Goal: Transaction & Acquisition: Purchase product/service

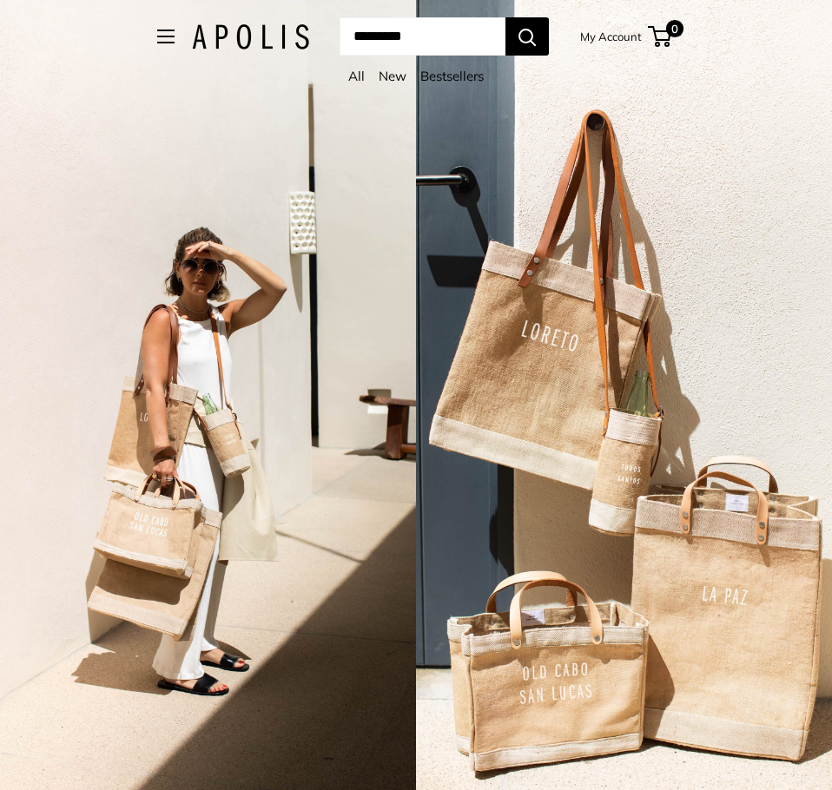
click at [352, 75] on link "All" at bounding box center [356, 76] width 16 height 16
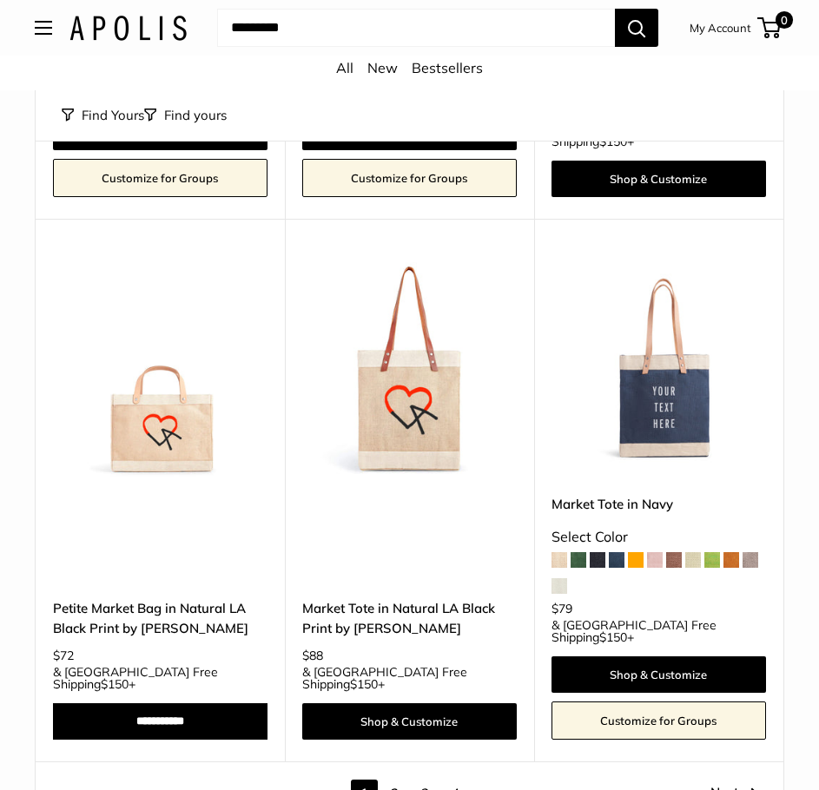
scroll to position [7727, 0]
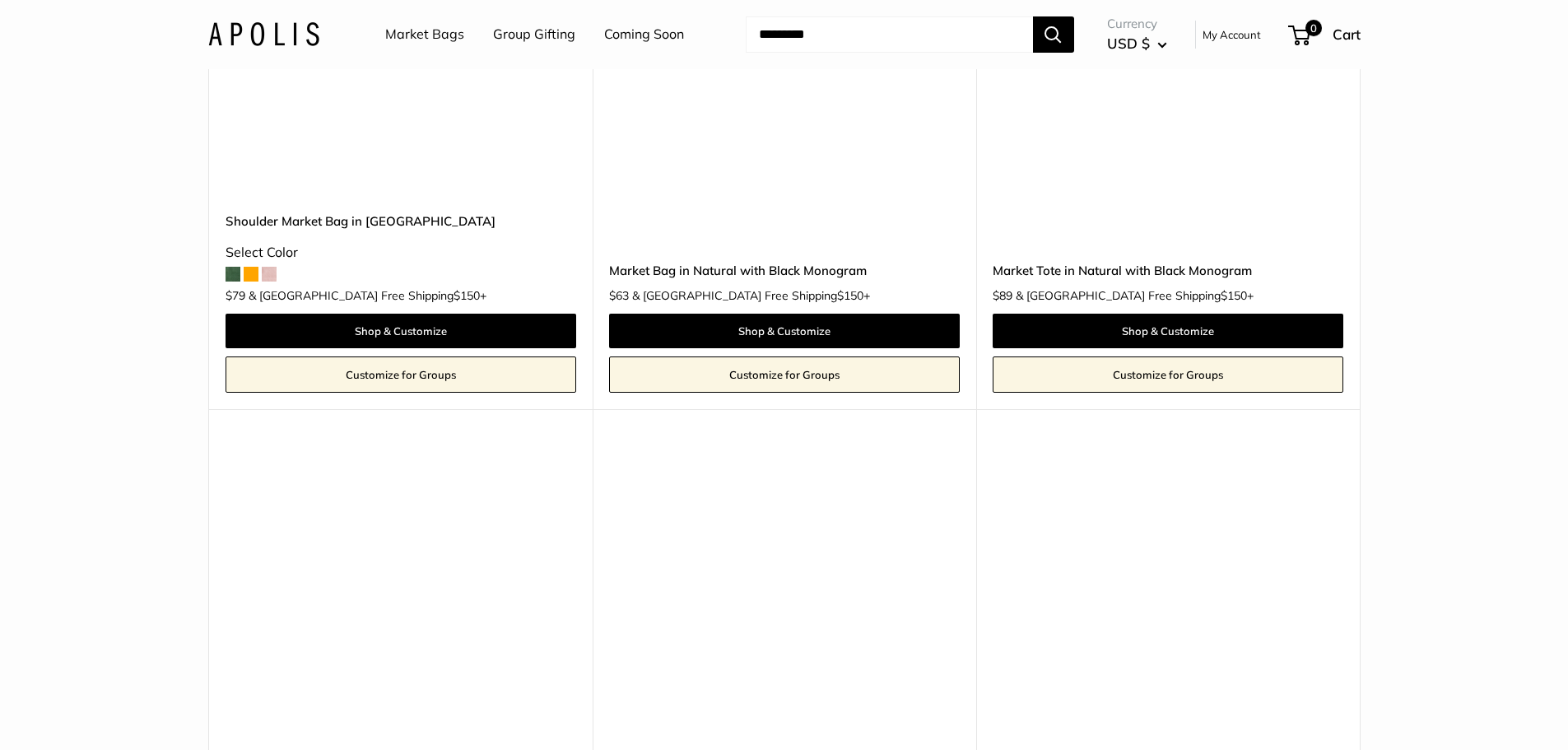
scroll to position [3872, 0]
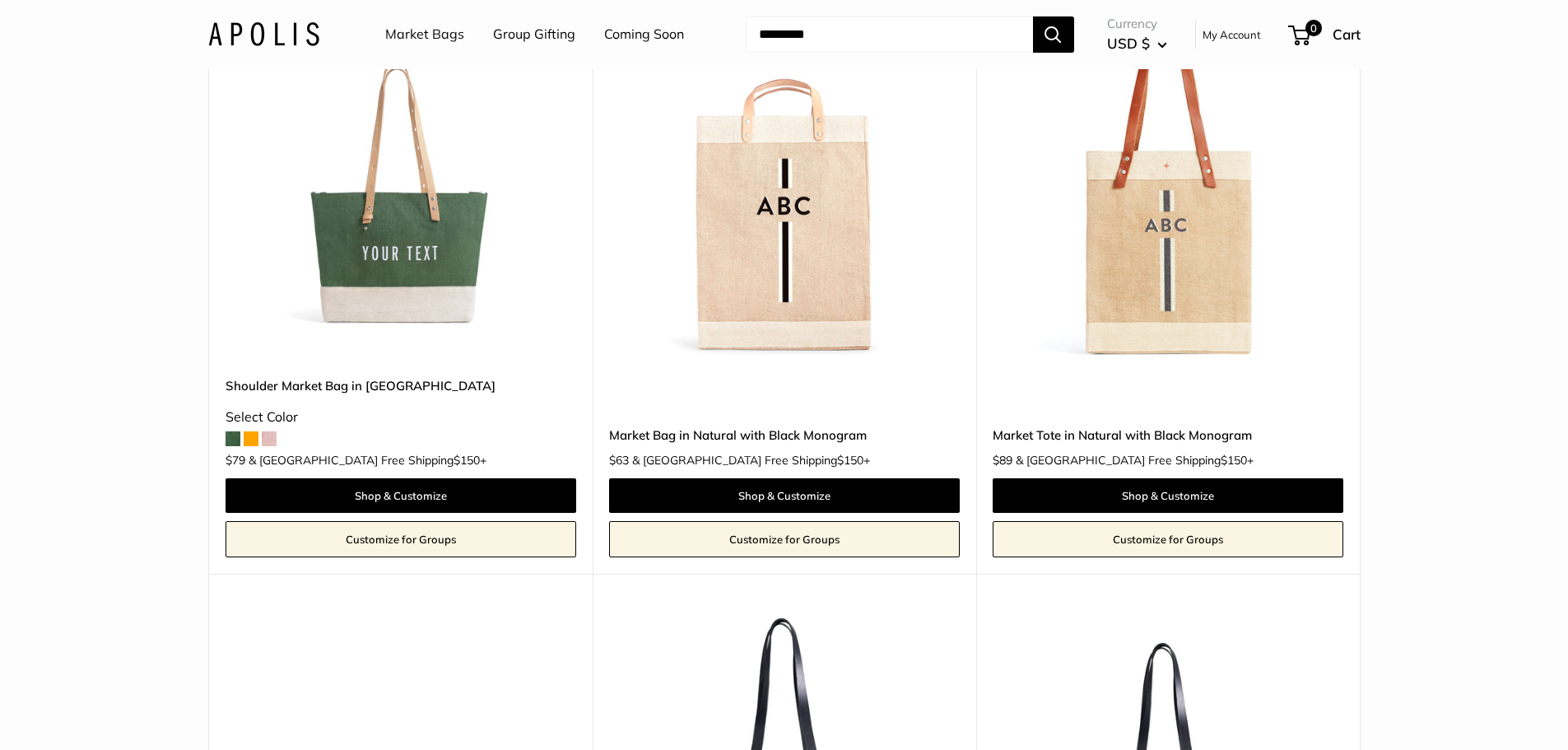
click at [0, 0] on img at bounding box center [0, 0] width 0 height 0
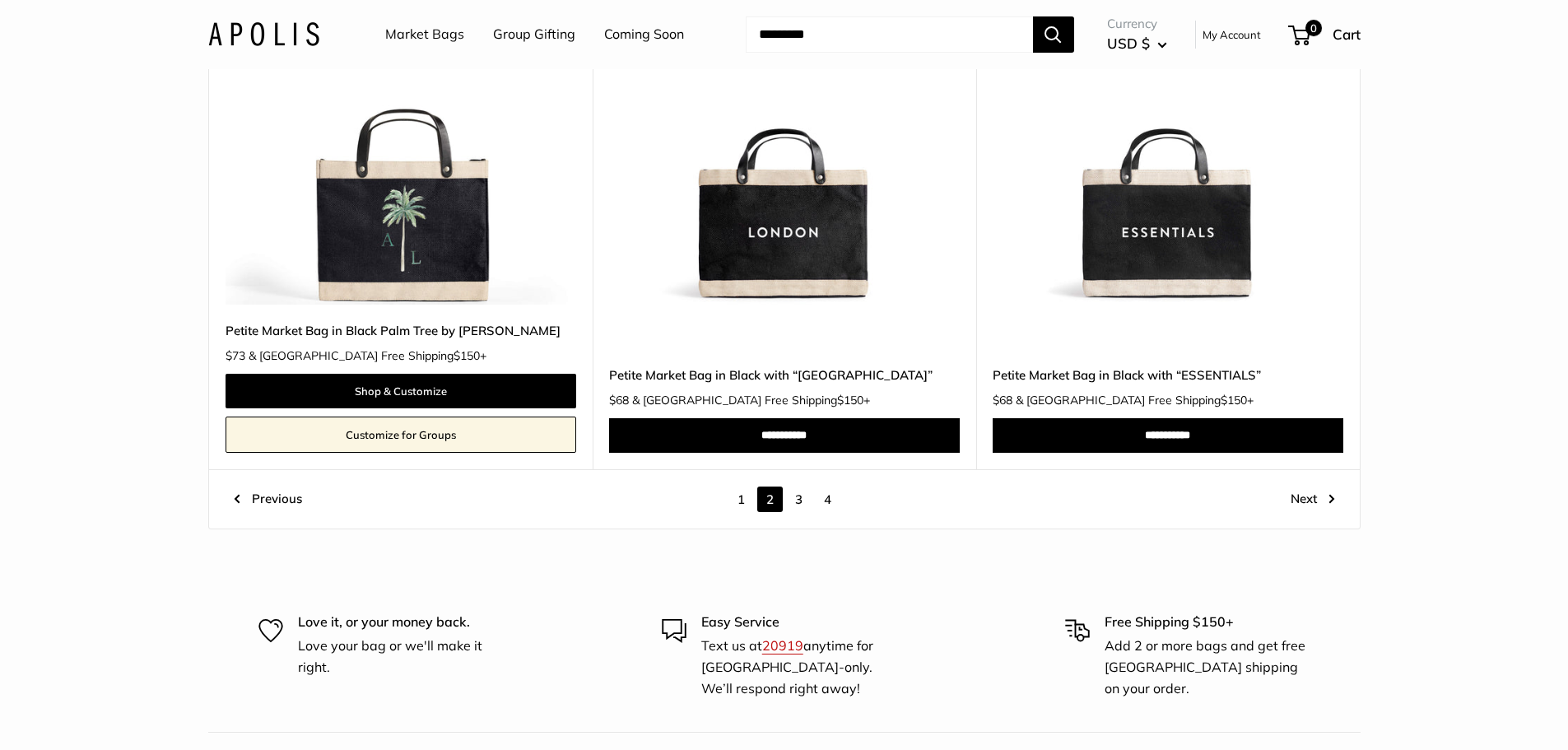
scroll to position [9140, 0]
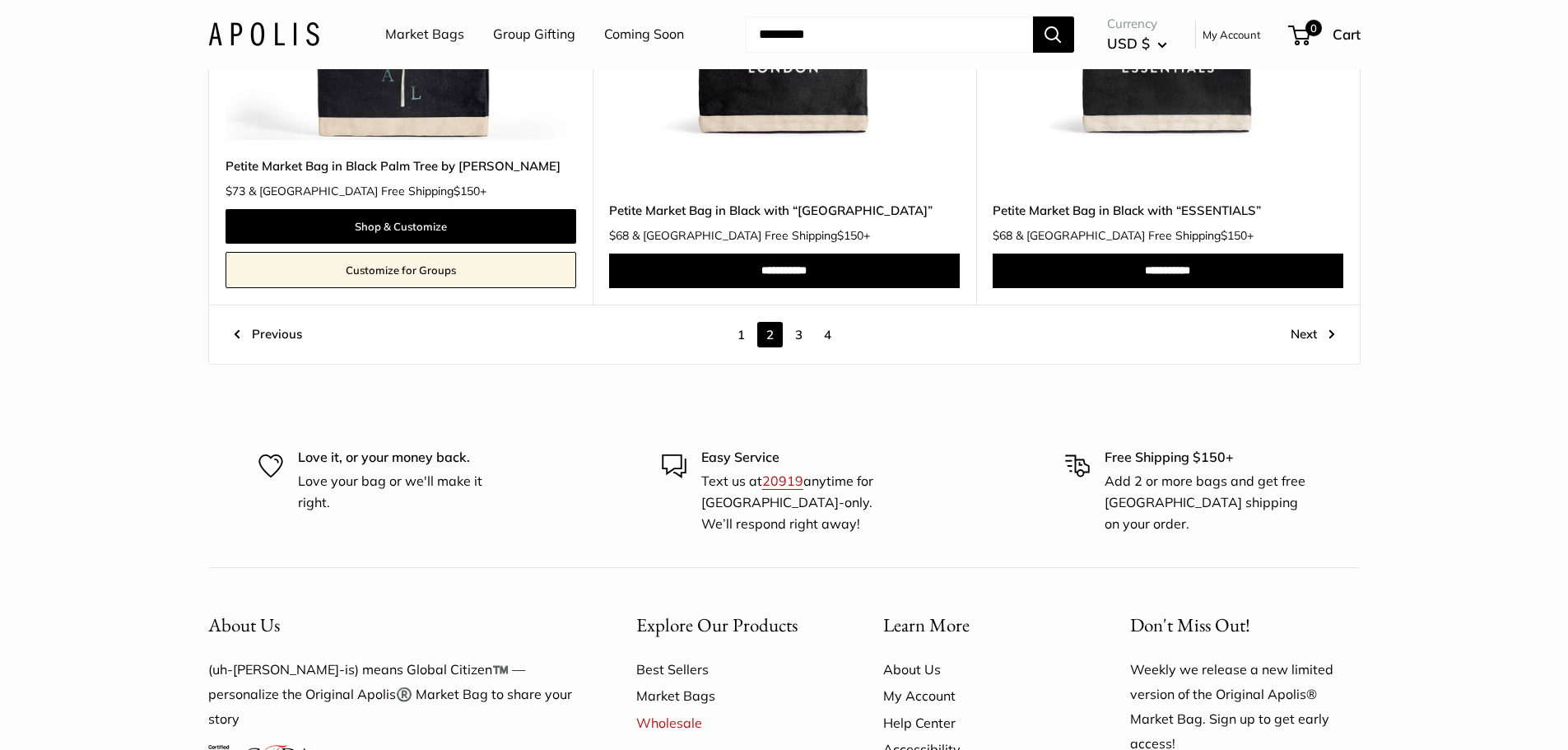
click at [775, 331] on link "3" at bounding box center [798, 334] width 26 height 26
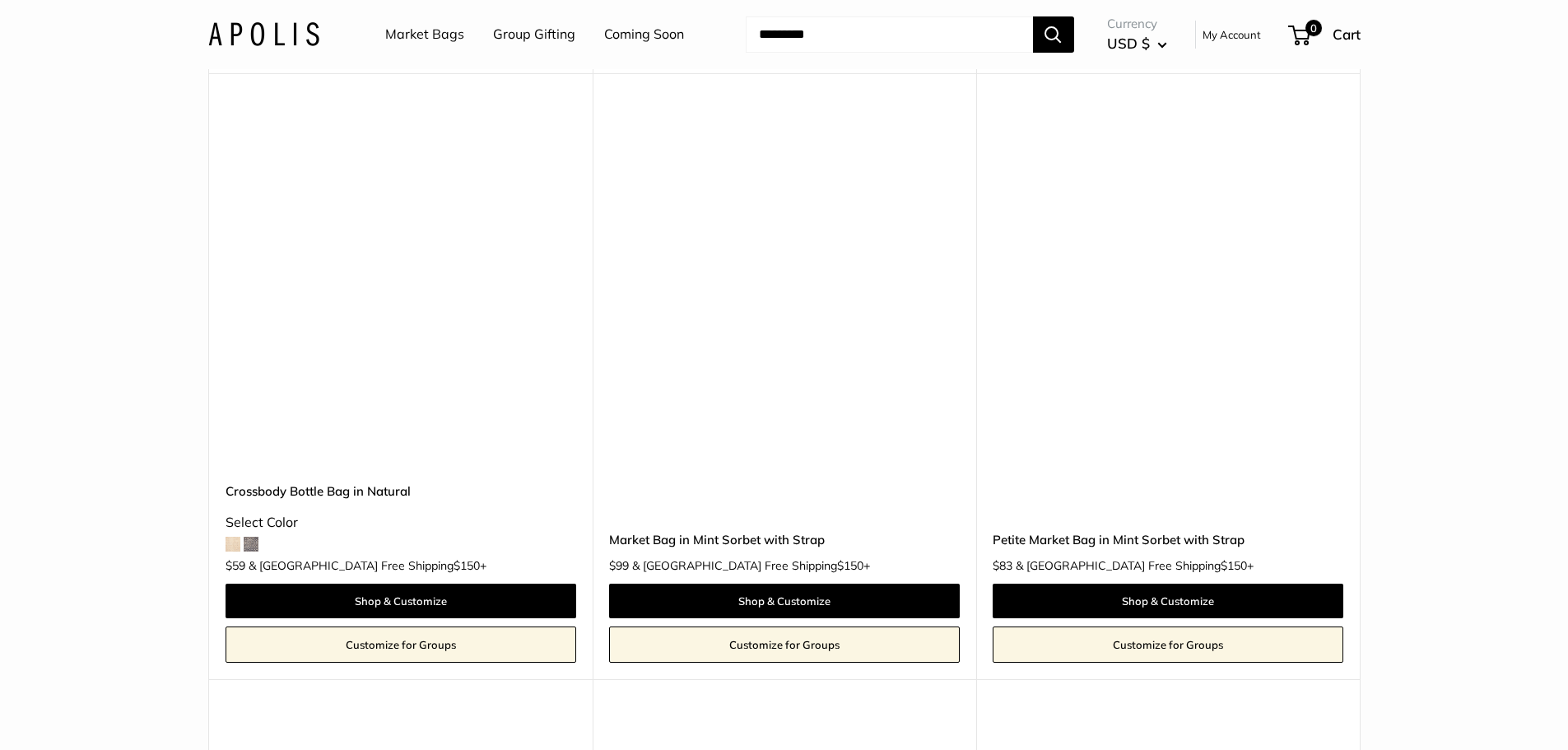
scroll to position [5762, 0]
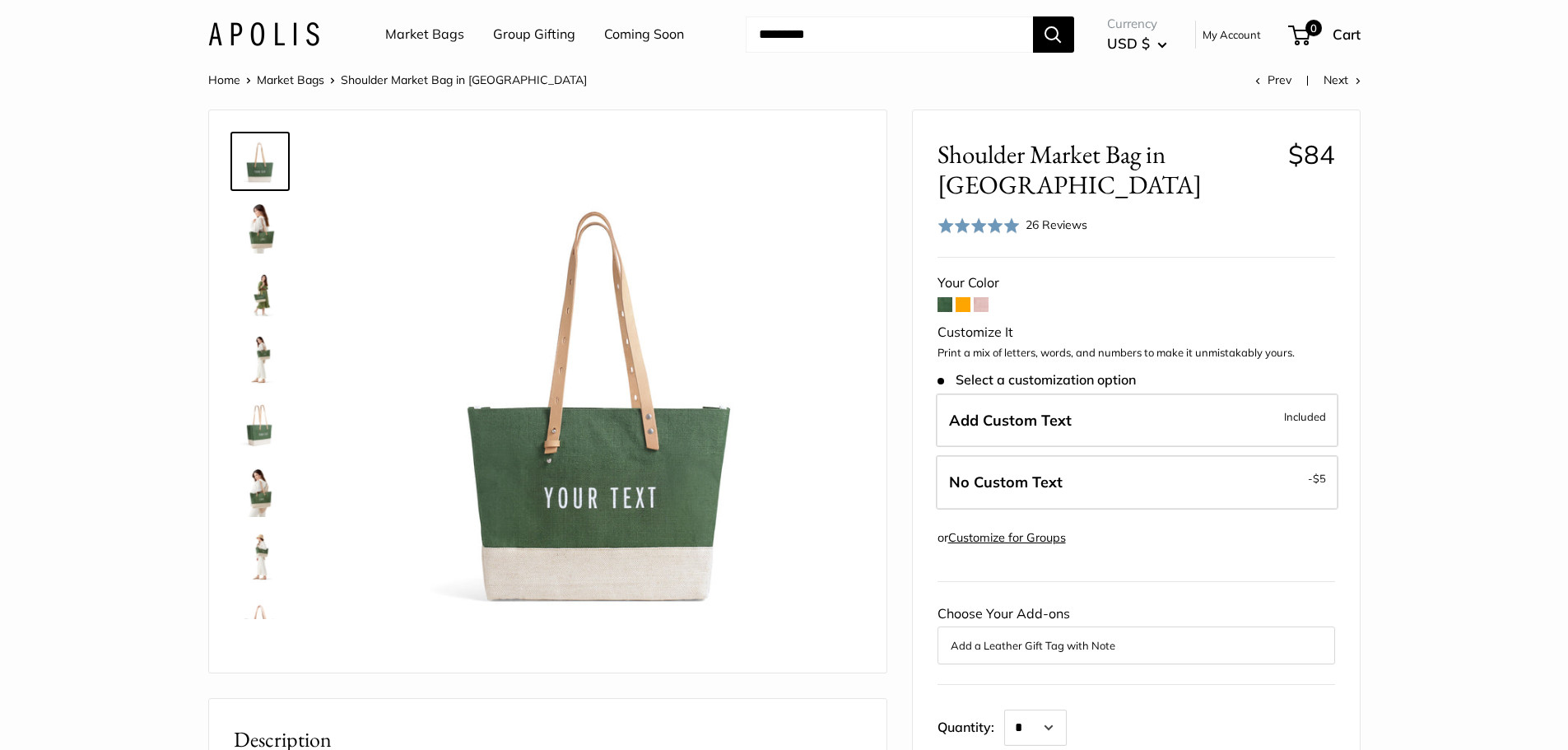
click at [985, 300] on span at bounding box center [981, 304] width 15 height 15
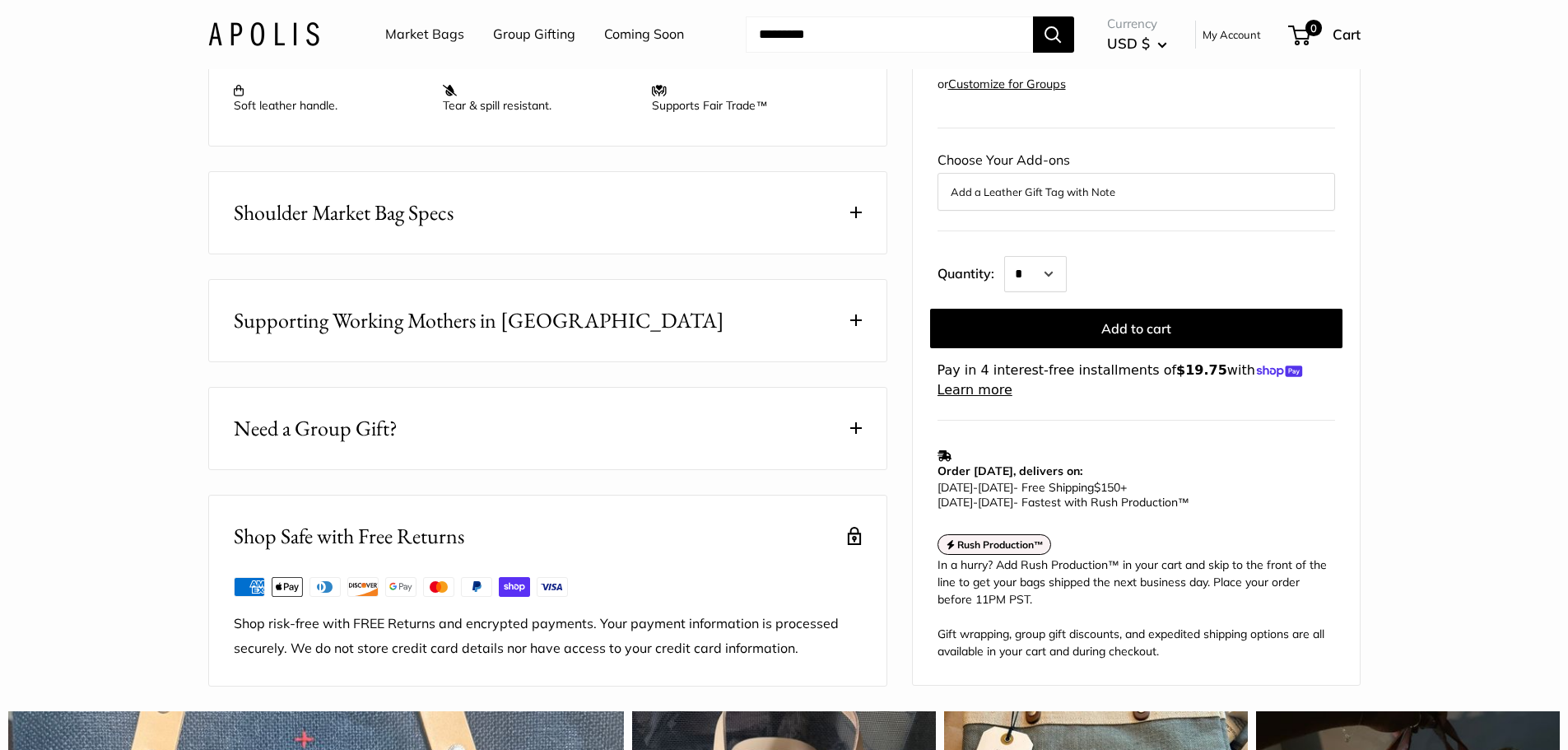
scroll to position [741, 0]
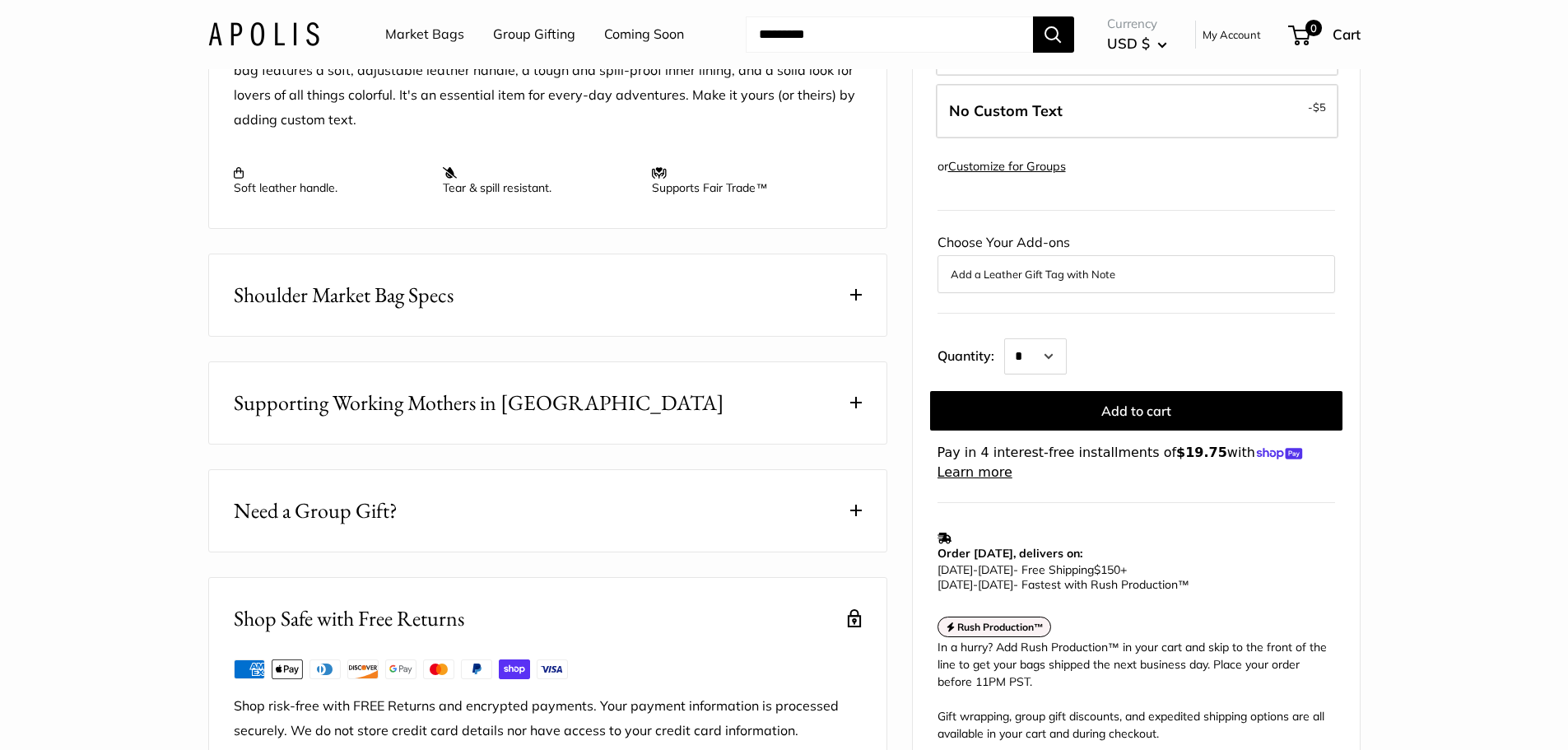
click at [1049, 30] on button "Search" at bounding box center [1053, 34] width 41 height 36
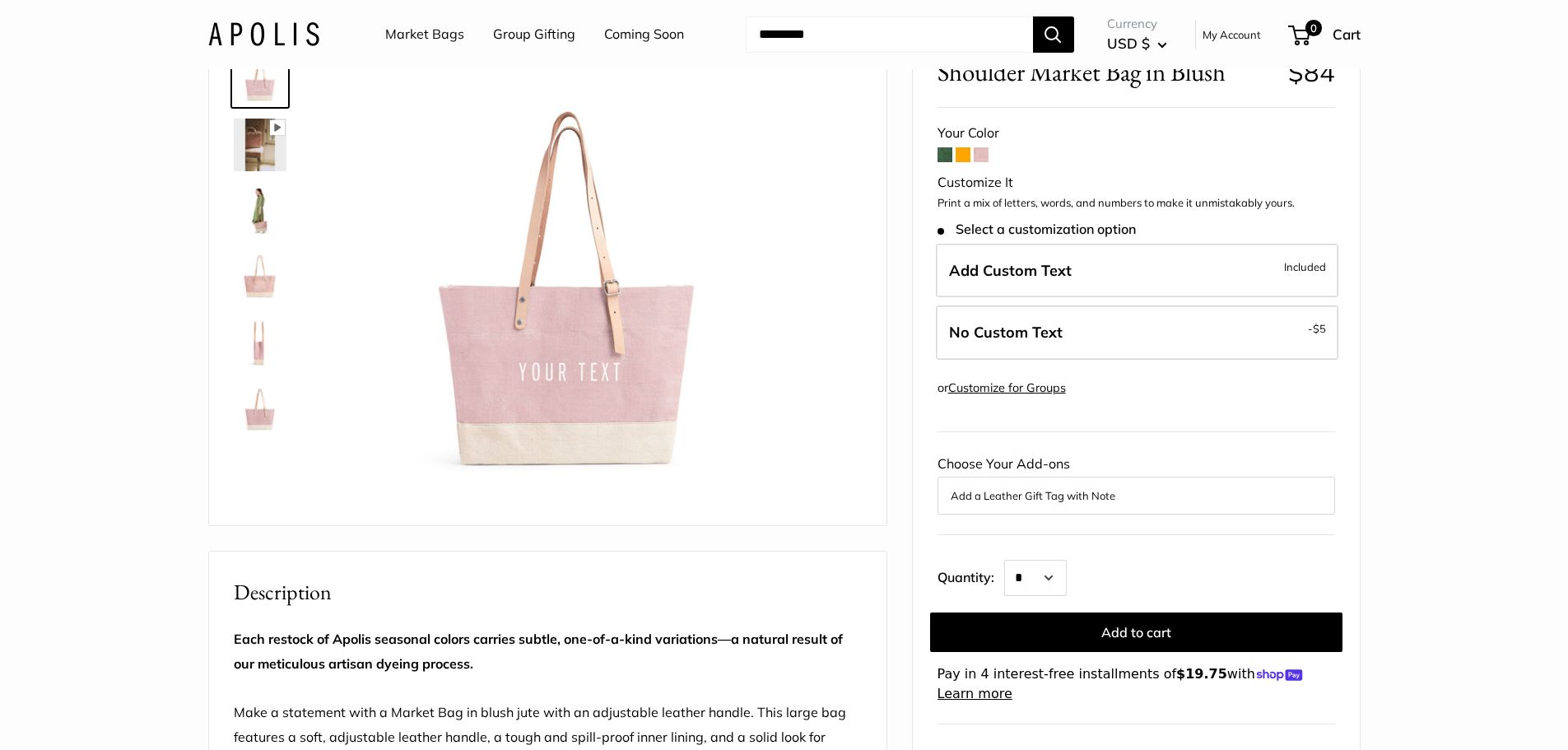
scroll to position [247, 0]
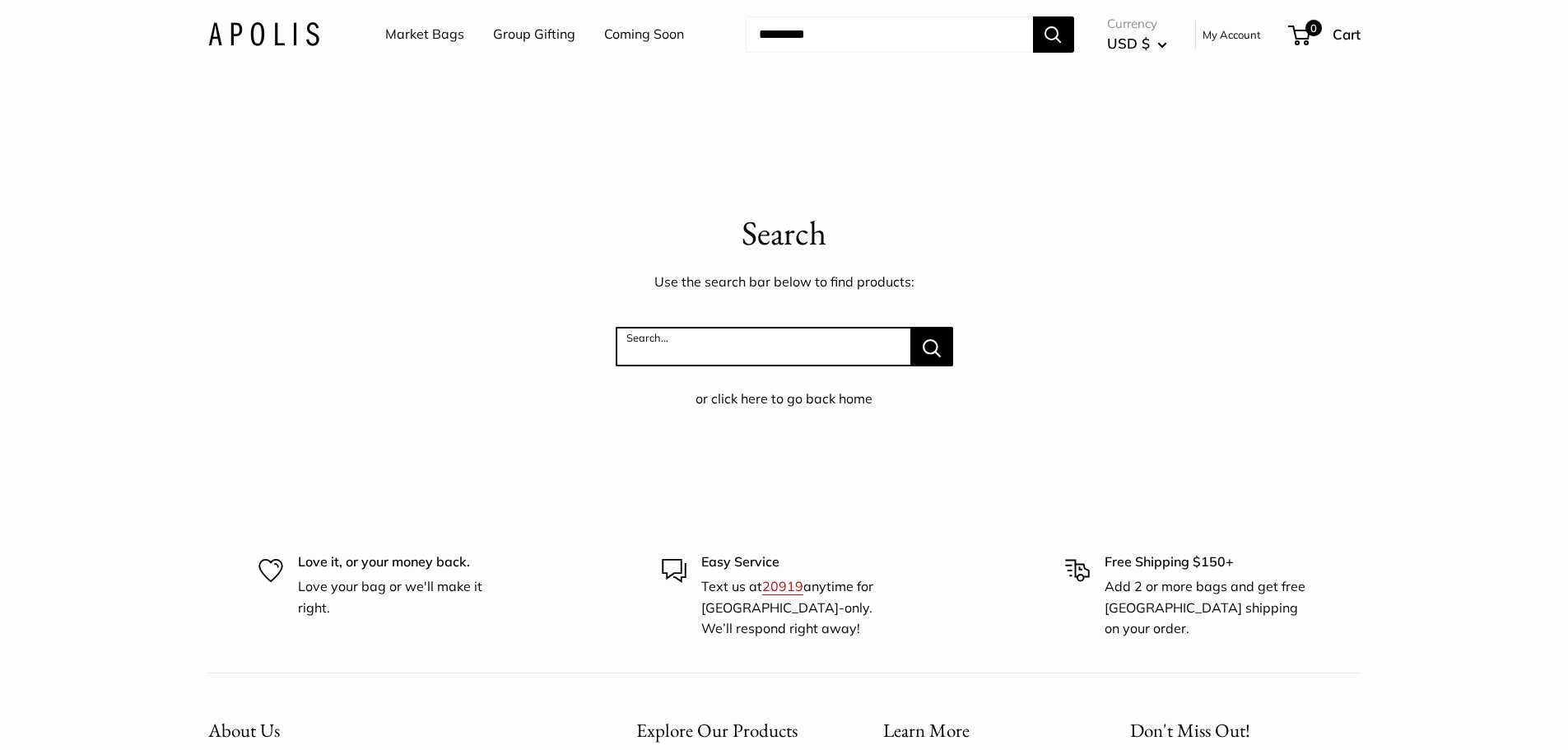
click at [698, 344] on input "Search..." at bounding box center [763, 347] width 296 height 40
